Goal: Information Seeking & Learning: Learn about a topic

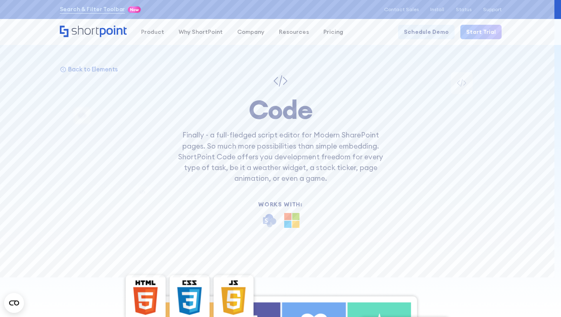
scroll to position [9321, 0]
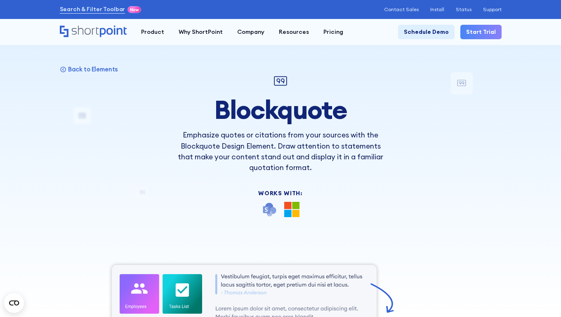
scroll to position [6035, 0]
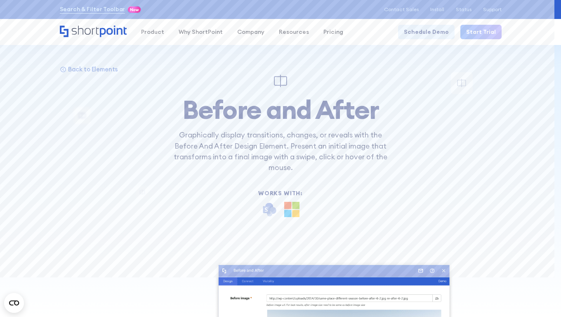
scroll to position [6456, 0]
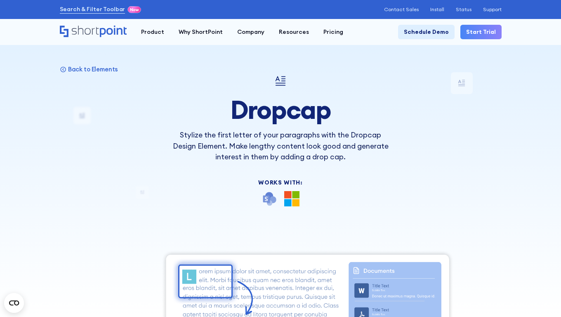
scroll to position [6042, 0]
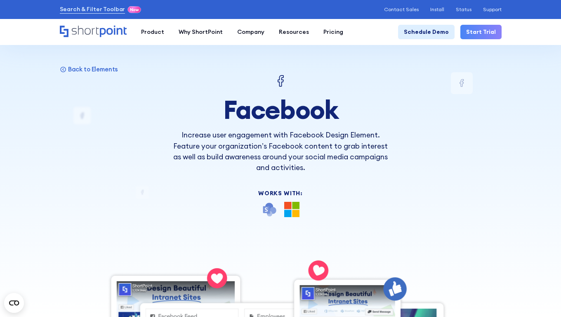
scroll to position [9090, 0]
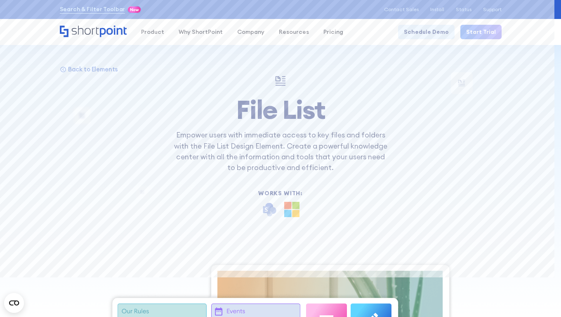
scroll to position [8856, 0]
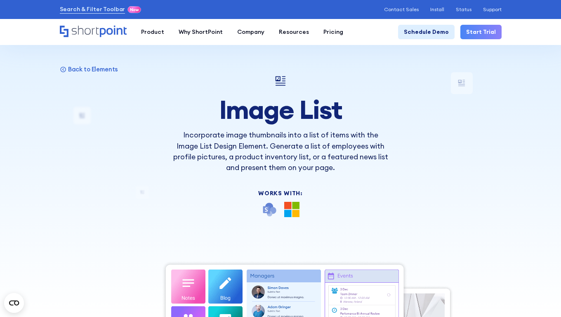
scroll to position [6312, 0]
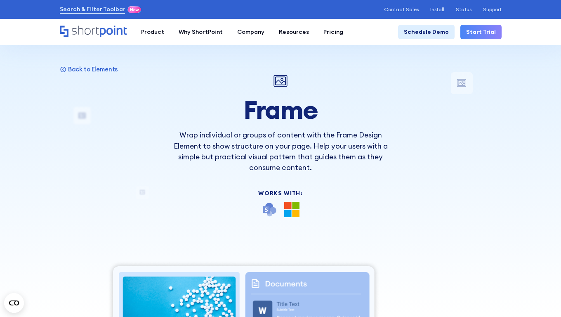
scroll to position [6177, 0]
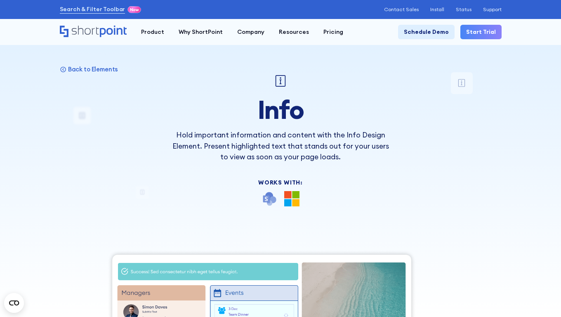
scroll to position [6189, 0]
